Goal: Task Accomplishment & Management: Complete application form

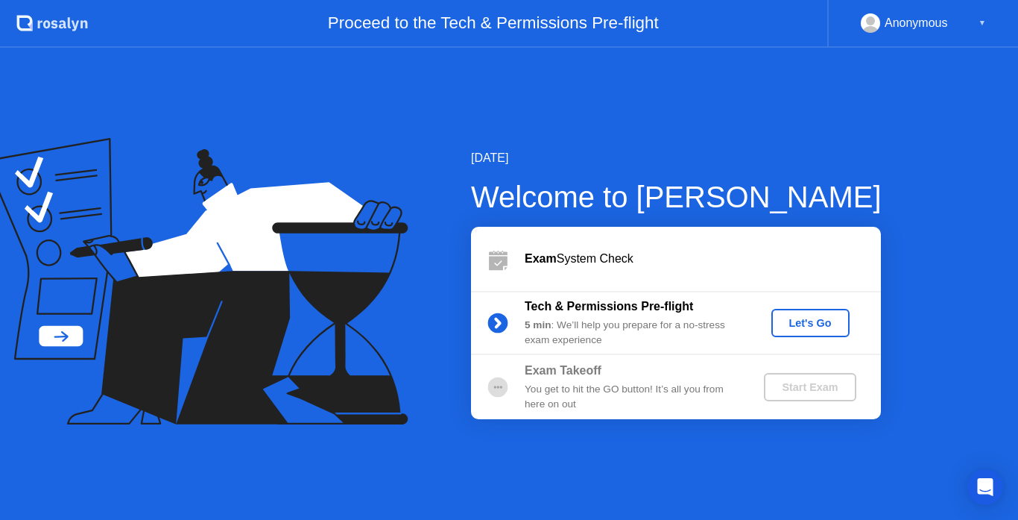
click at [787, 322] on div "Let's Go" at bounding box center [811, 323] width 66 height 12
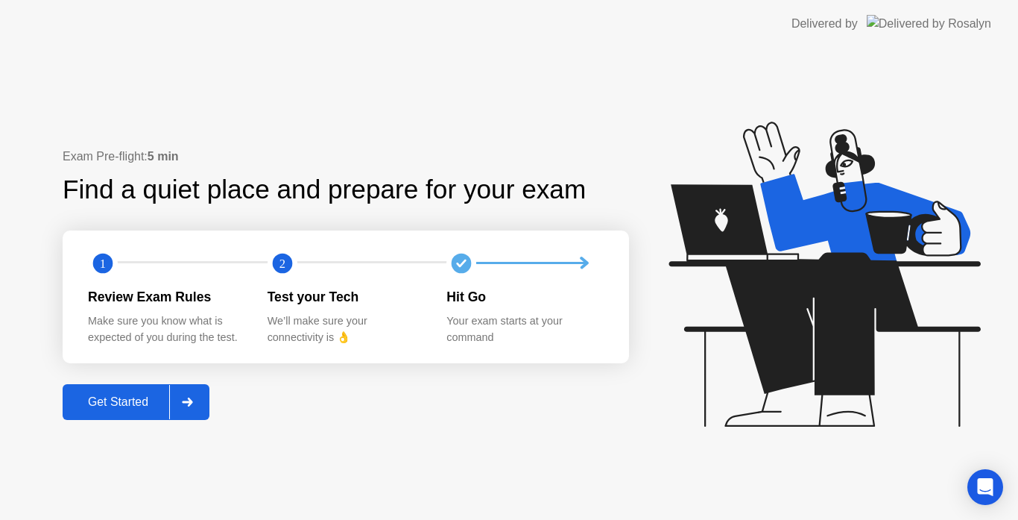
click at [104, 415] on button "Get Started" at bounding box center [136, 402] width 147 height 36
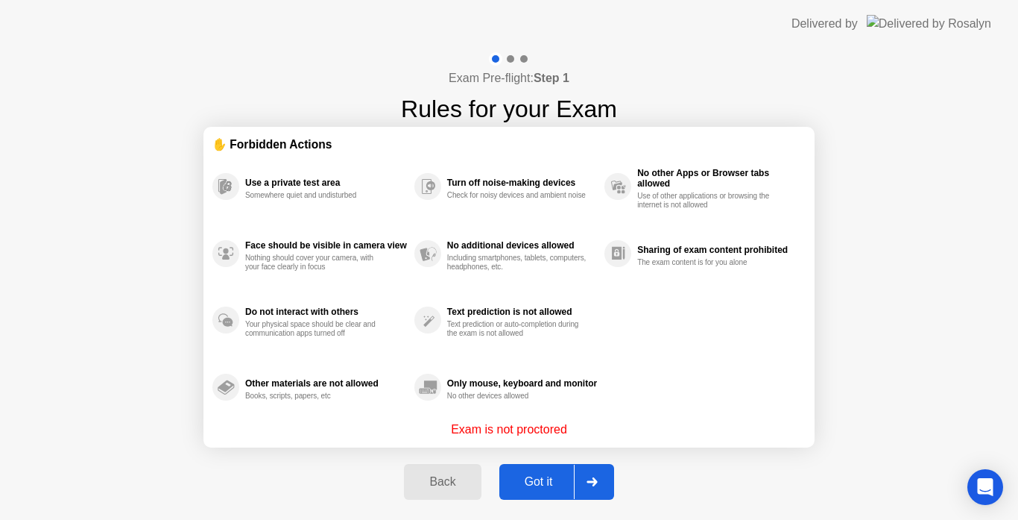
click at [520, 477] on div "Got it" at bounding box center [539, 481] width 70 height 13
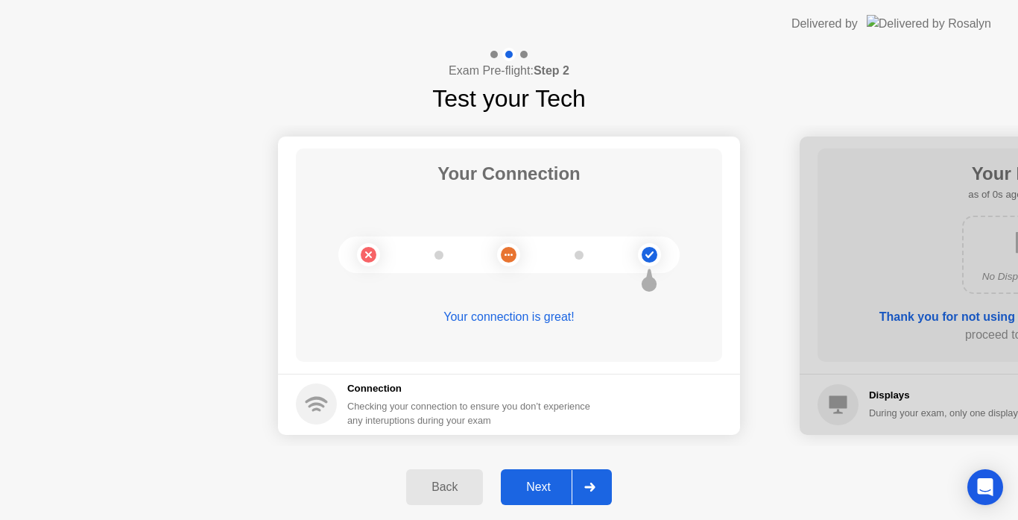
click at [523, 477] on button "Next" at bounding box center [556, 487] width 111 height 36
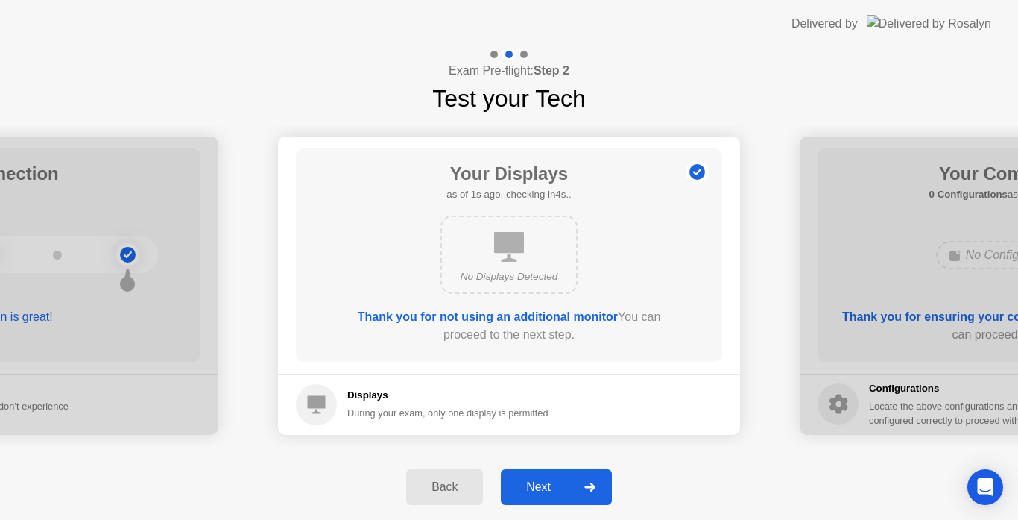
click at [521, 477] on button "Next" at bounding box center [556, 487] width 111 height 36
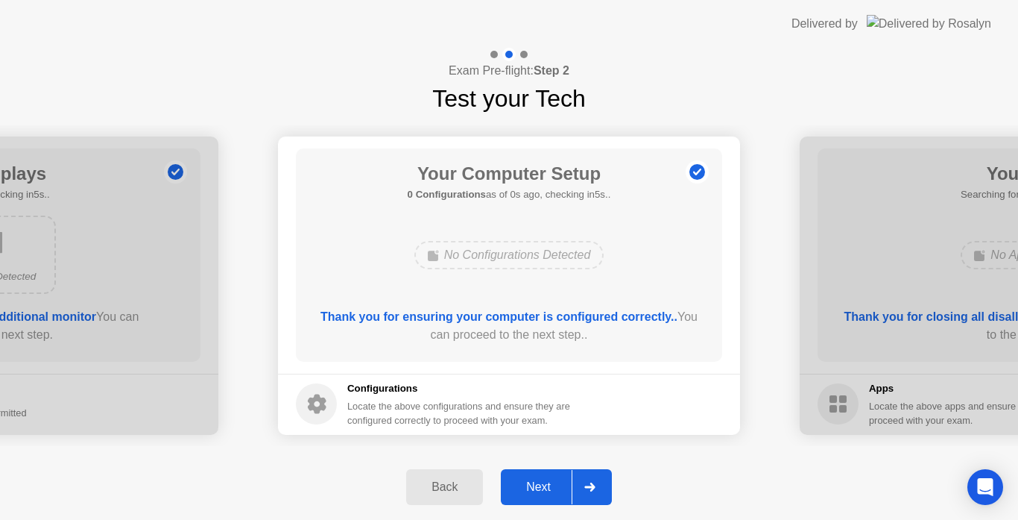
click at [521, 477] on button "Next" at bounding box center [556, 487] width 111 height 36
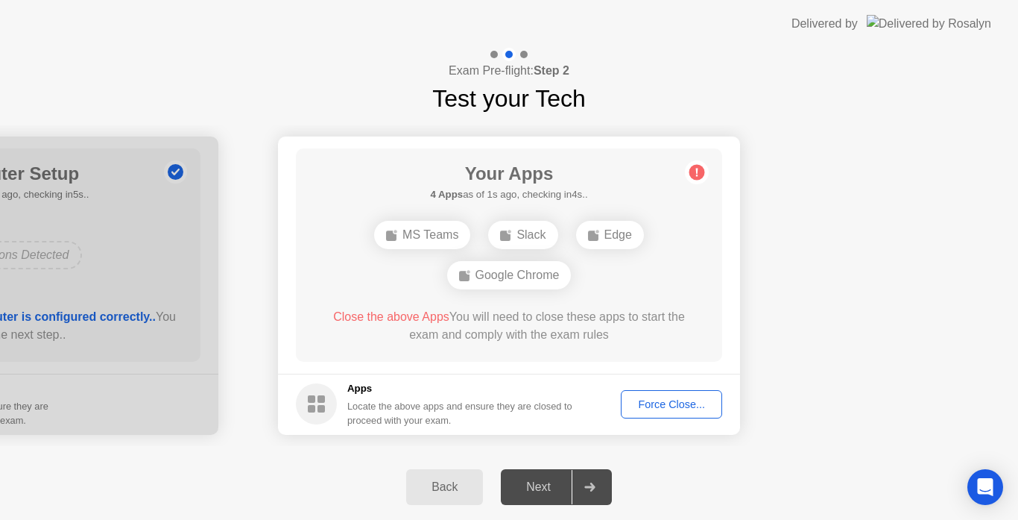
click at [637, 395] on button "Force Close..." at bounding box center [671, 404] width 101 height 28
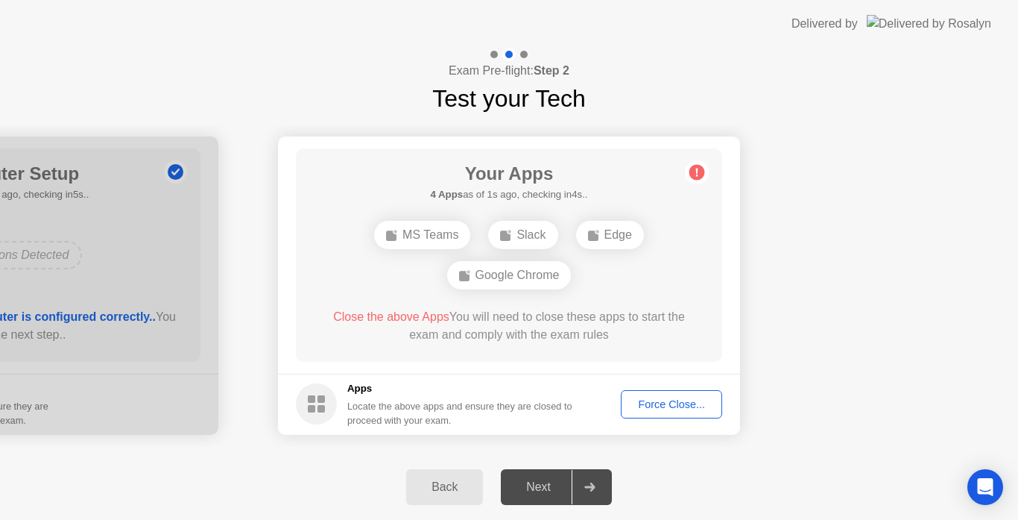
click at [659, 401] on div "Force Close..." at bounding box center [671, 404] width 91 height 12
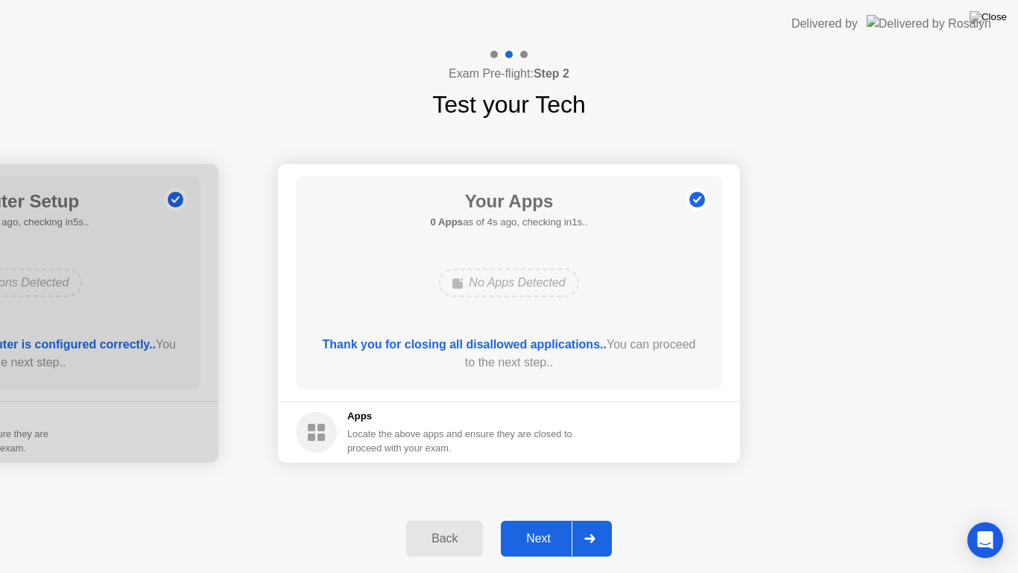
click at [547, 519] on div "Next" at bounding box center [538, 538] width 66 height 13
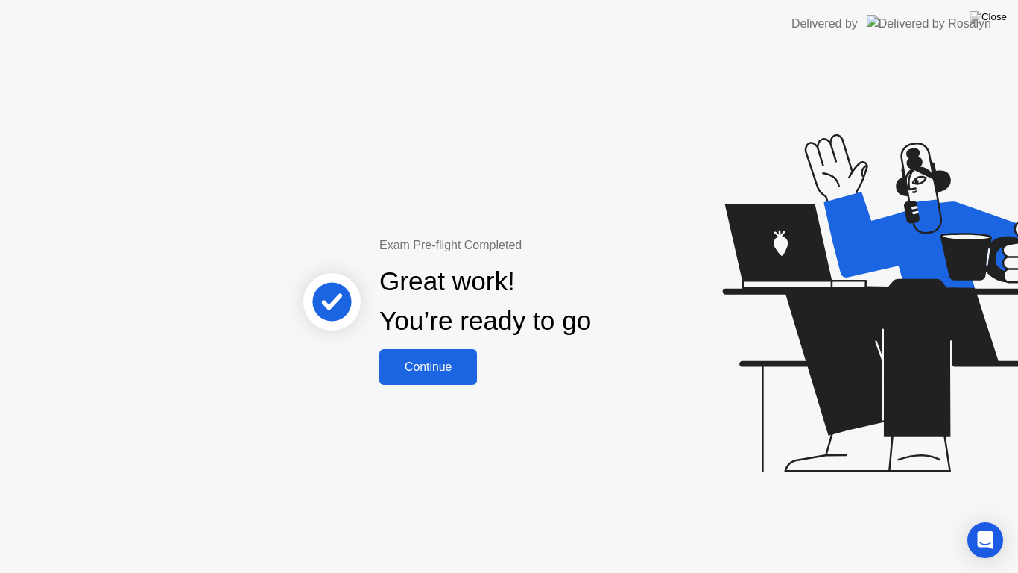
click at [416, 367] on div "Continue" at bounding box center [428, 366] width 89 height 13
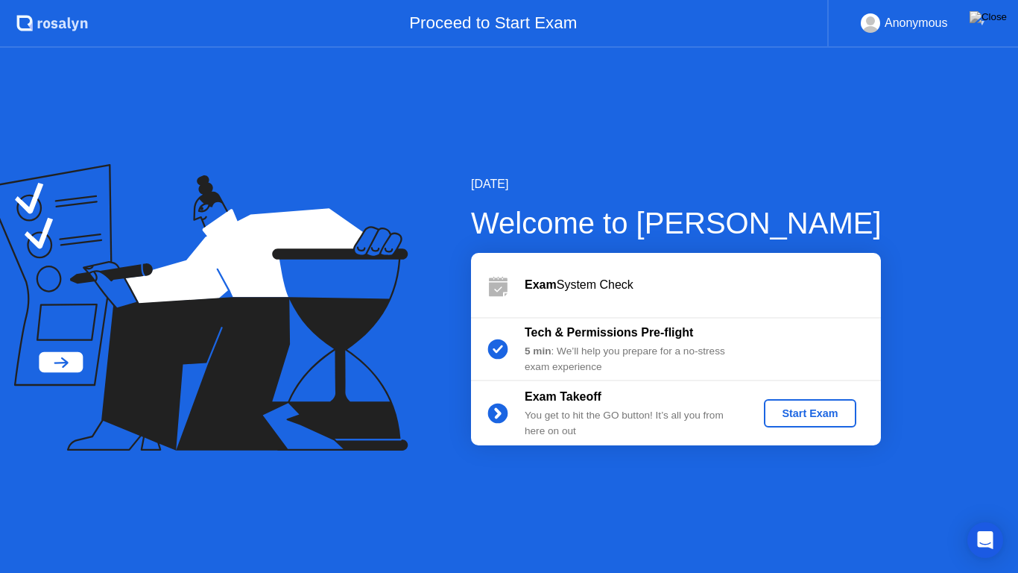
click at [781, 407] on div "Start Exam" at bounding box center [810, 413] width 80 height 12
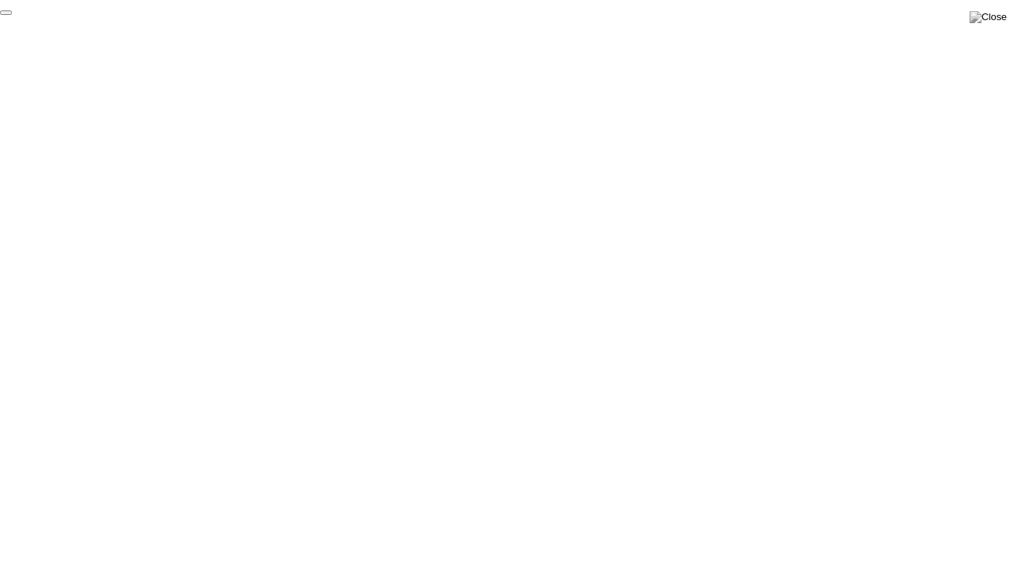
click div "End Proctoring Session"
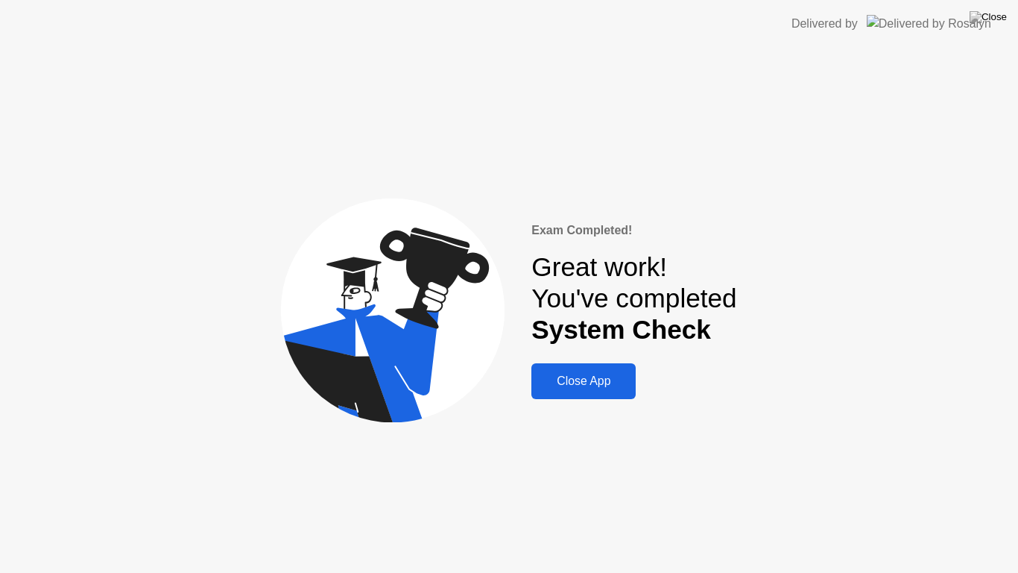
click at [623, 374] on div "Close App" at bounding box center [583, 380] width 95 height 13
